Goal: Task Accomplishment & Management: Complete application form

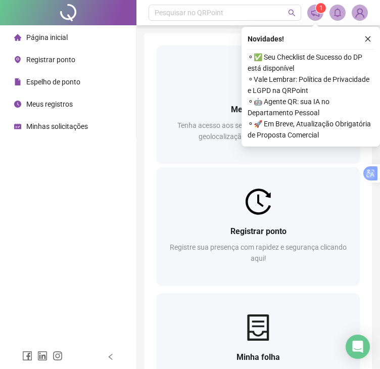
click at [51, 63] on span "Registrar ponto" at bounding box center [50, 60] width 49 height 8
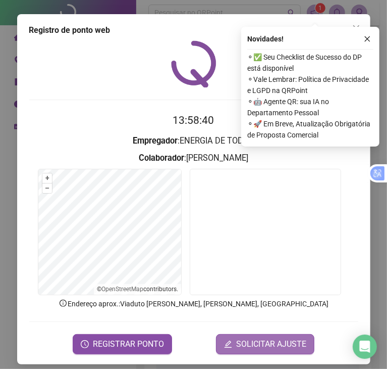
click at [266, 346] on button "SOLICITAR AJUSTE" at bounding box center [265, 344] width 98 height 20
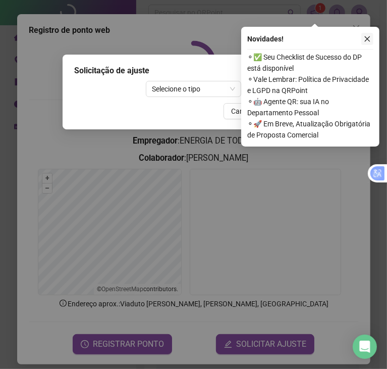
click at [373, 36] on button "button" at bounding box center [368, 39] width 12 height 12
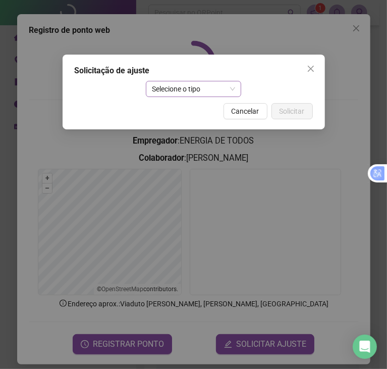
click at [234, 86] on span "Selecione o tipo" at bounding box center [193, 88] width 83 height 15
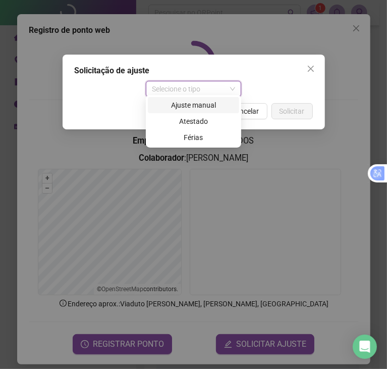
click at [223, 108] on div "Ajuste manual" at bounding box center [193, 104] width 79 height 11
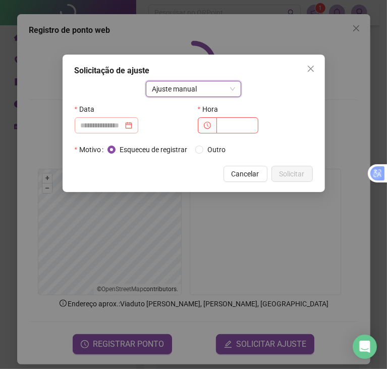
click at [132, 120] on div at bounding box center [107, 125] width 52 height 11
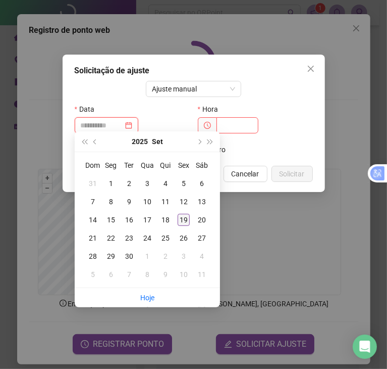
type input "**********"
click at [184, 223] on div "19" at bounding box center [184, 220] width 12 height 12
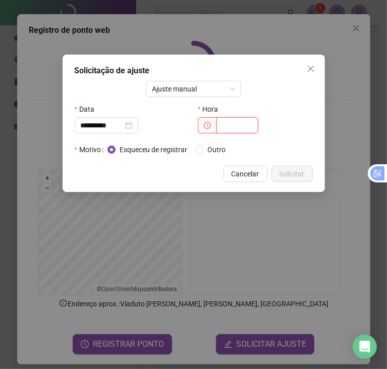
click at [237, 120] on input "text" at bounding box center [238, 125] width 42 height 16
type input "*****"
click at [290, 170] on span "Solicitar" at bounding box center [292, 173] width 25 height 11
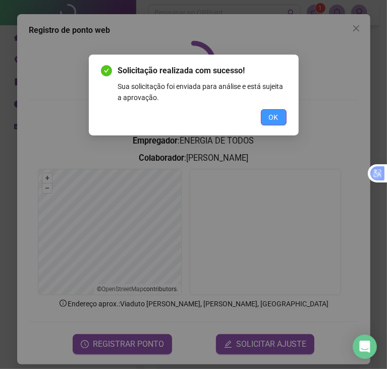
click at [270, 113] on span "OK" at bounding box center [274, 117] width 10 height 11
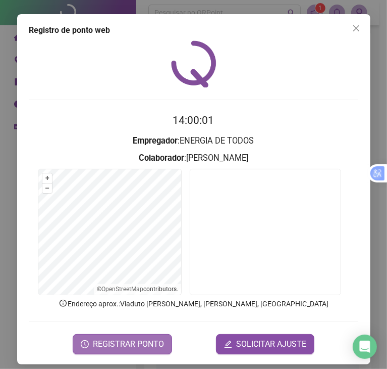
click at [143, 338] on span "REGISTRAR PONTO" at bounding box center [128, 344] width 71 height 12
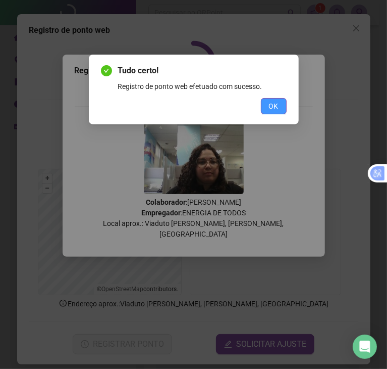
drag, startPoint x: 277, startPoint y: 100, endPoint x: 303, endPoint y: 86, distance: 29.1
click at [277, 101] on span "OK" at bounding box center [274, 106] width 10 height 11
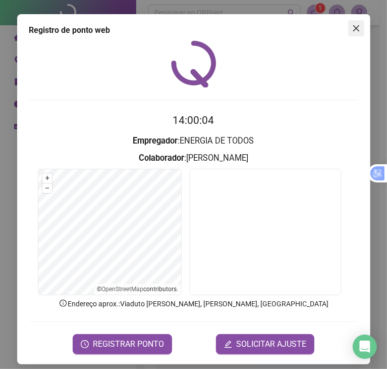
click at [353, 27] on icon "close" at bounding box center [357, 28] width 8 height 8
